Goal: Task Accomplishment & Management: Use online tool/utility

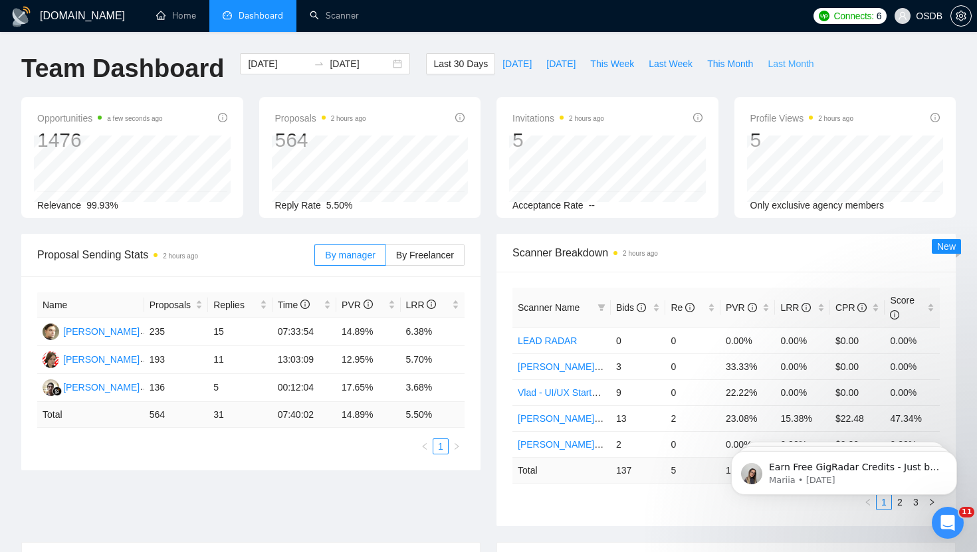
click at [800, 69] on span "Last Month" at bounding box center [791, 63] width 46 height 15
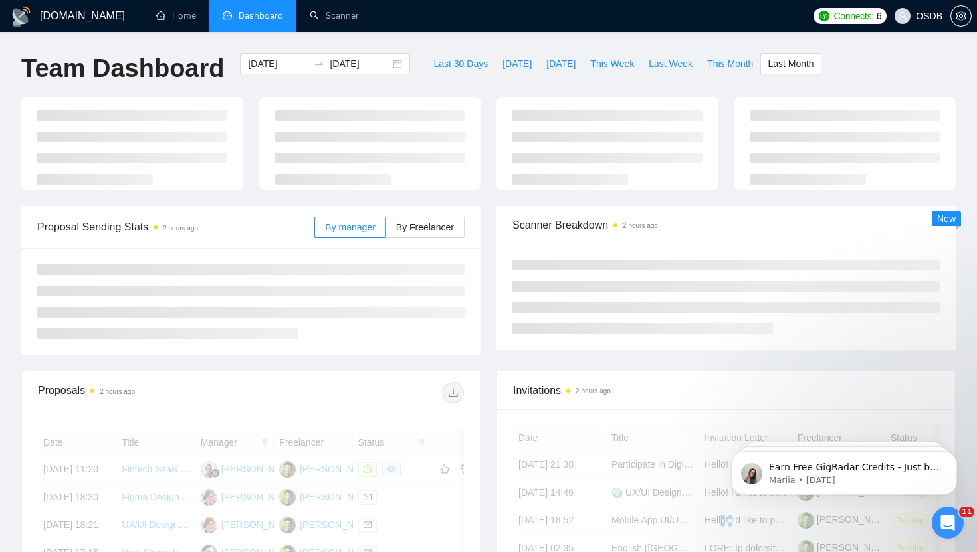
type input "[DATE]"
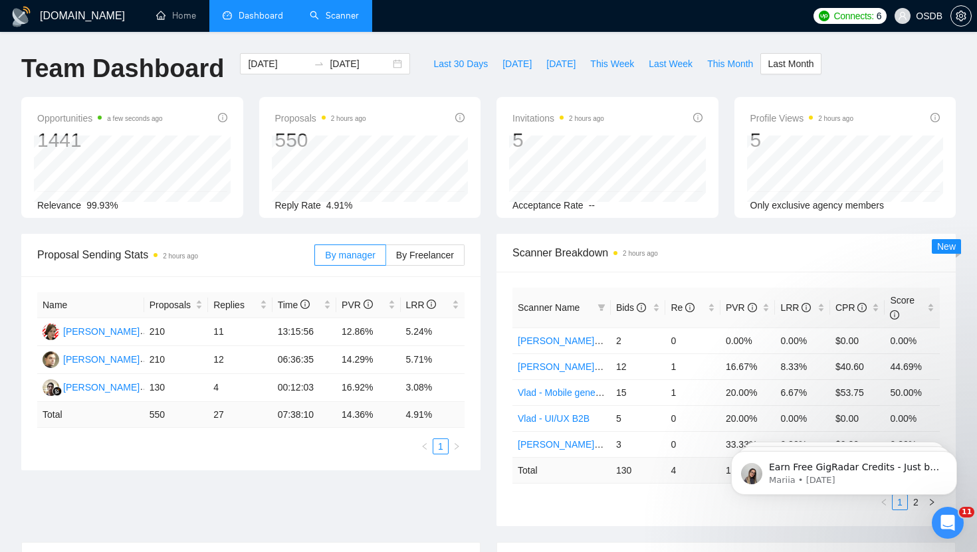
click at [344, 21] on link "Scanner" at bounding box center [334, 15] width 49 height 11
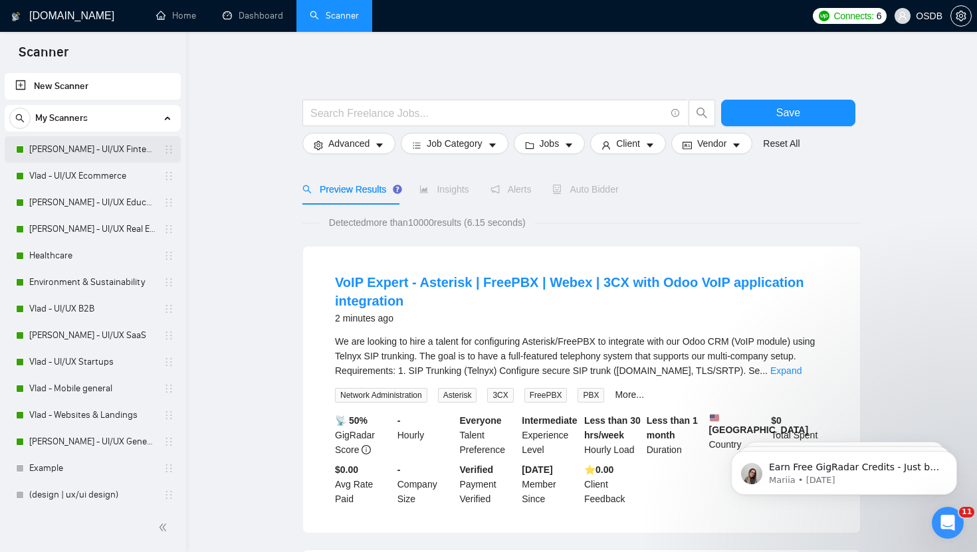
click at [85, 152] on link "[PERSON_NAME] - UI/UX Fintech" at bounding box center [92, 149] width 126 height 27
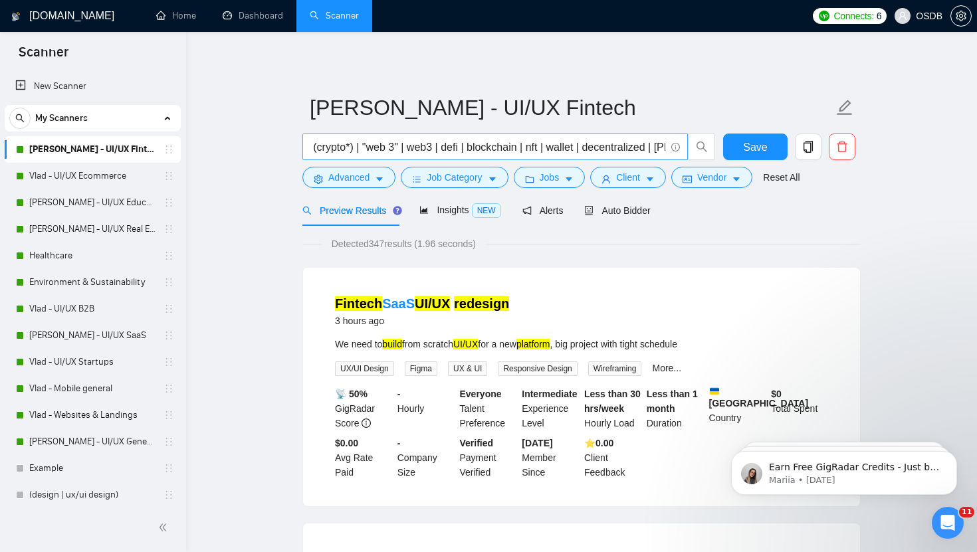
scroll to position [0, 375]
click at [375, 177] on button "Advanced" at bounding box center [348, 177] width 93 height 21
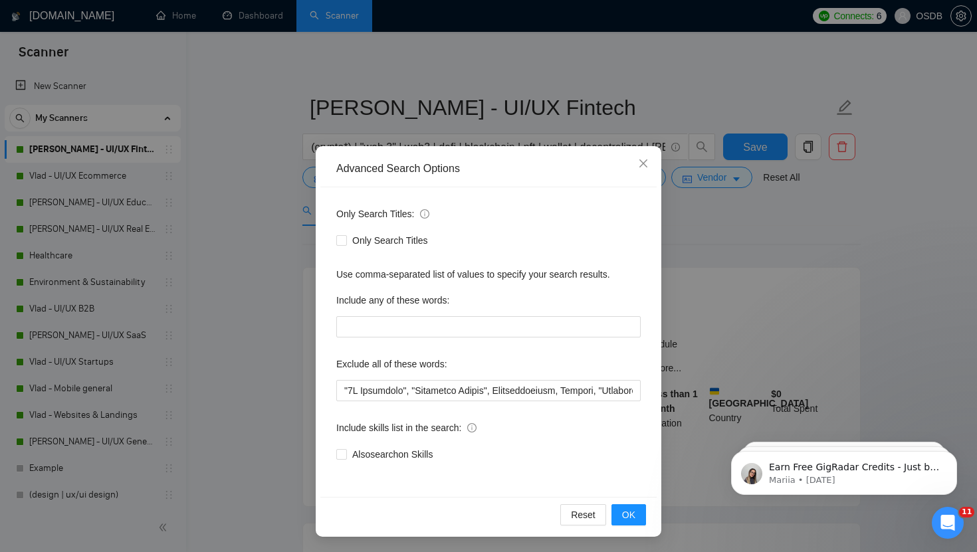
scroll to position [1, 0]
click at [645, 160] on icon "close" at bounding box center [643, 163] width 8 height 8
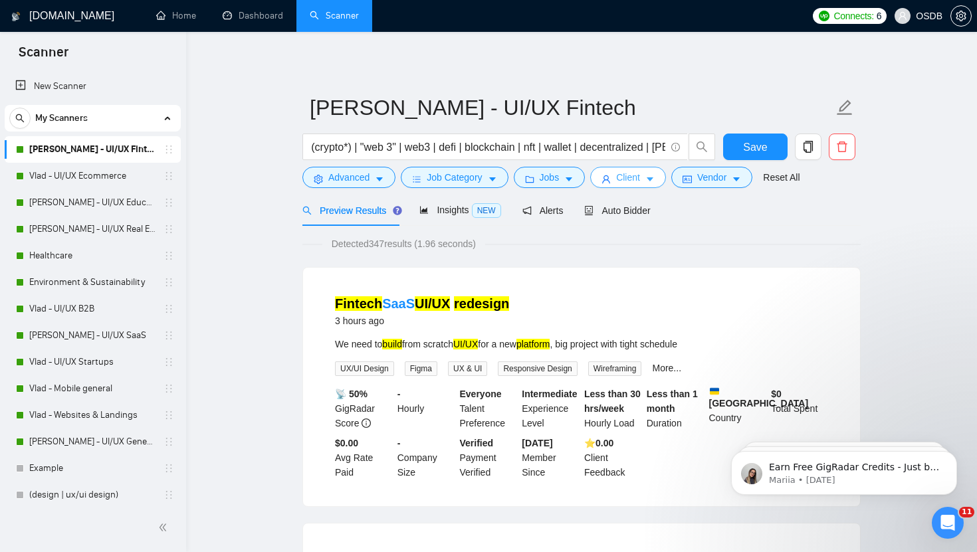
click at [621, 180] on span "Client" at bounding box center [628, 177] width 24 height 15
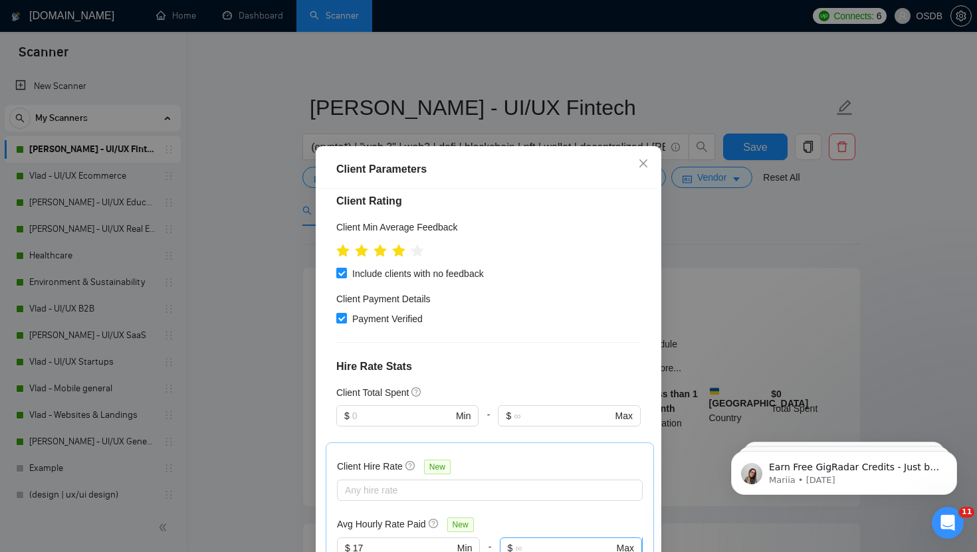
scroll to position [498, 0]
click at [645, 165] on icon "close" at bounding box center [643, 163] width 11 height 11
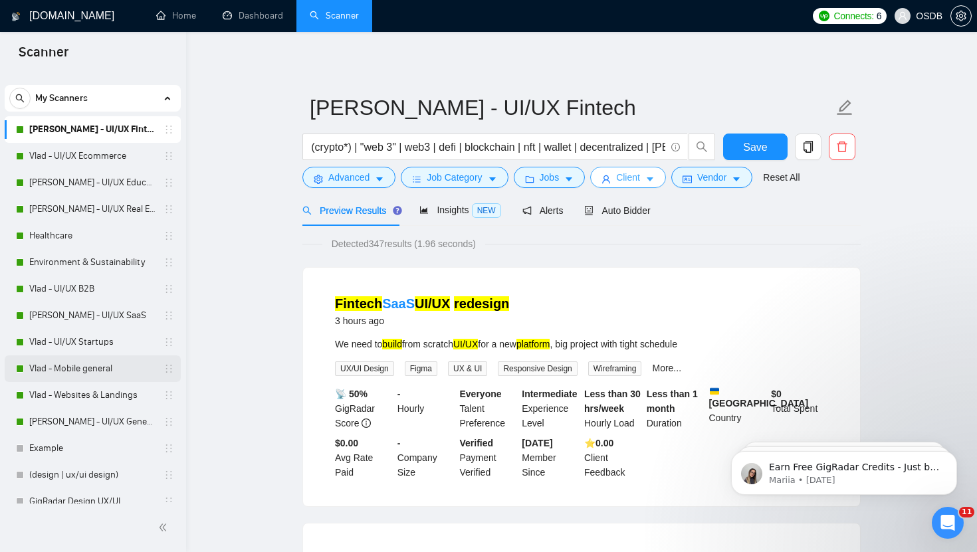
scroll to position [0, 0]
